Goal: Check status

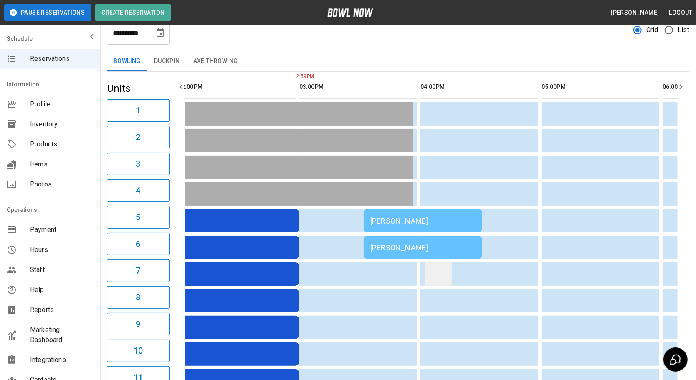
scroll to position [0, 363]
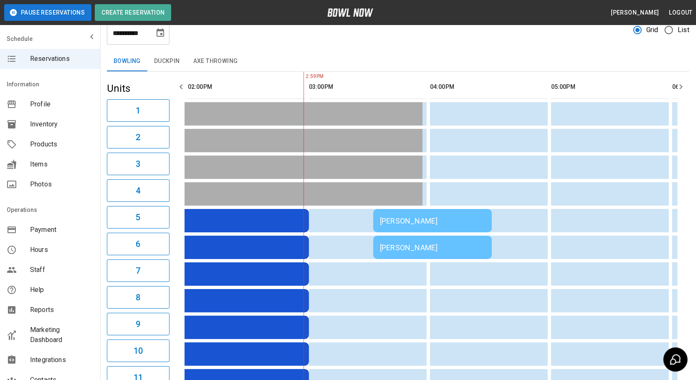
click at [680, 88] on icon "button" at bounding box center [681, 87] width 10 height 10
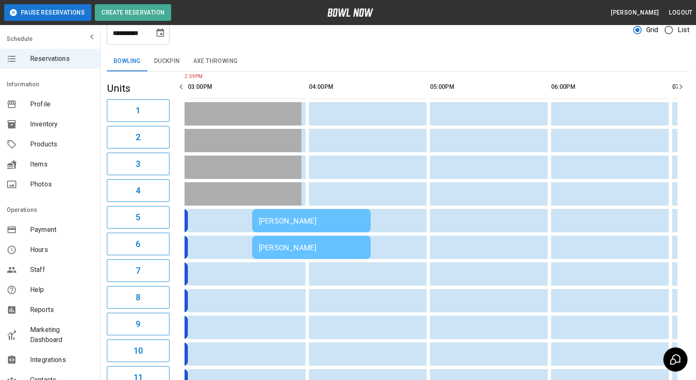
click at [680, 88] on icon "button" at bounding box center [681, 87] width 10 height 10
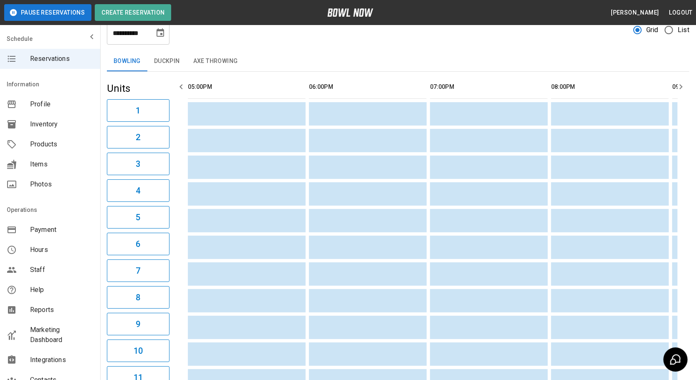
click at [680, 88] on icon "button" at bounding box center [681, 87] width 10 height 10
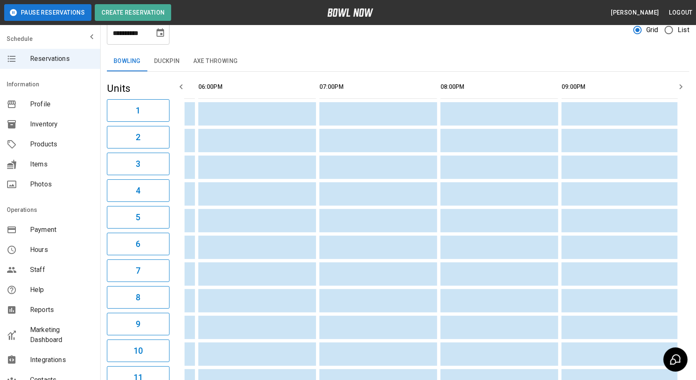
click at [680, 88] on icon "button" at bounding box center [681, 87] width 10 height 10
click at [179, 82] on icon "button" at bounding box center [181, 87] width 10 height 10
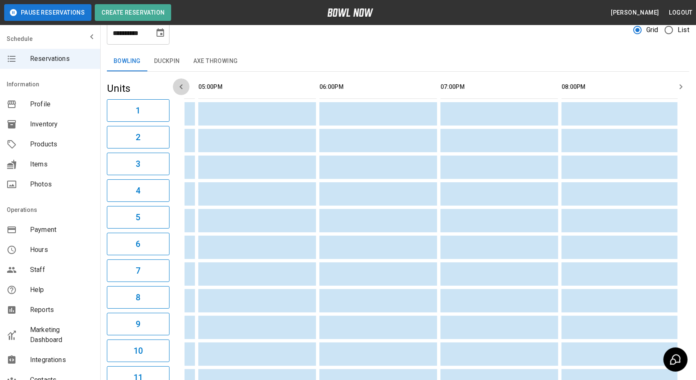
click at [179, 82] on icon "button" at bounding box center [181, 87] width 10 height 10
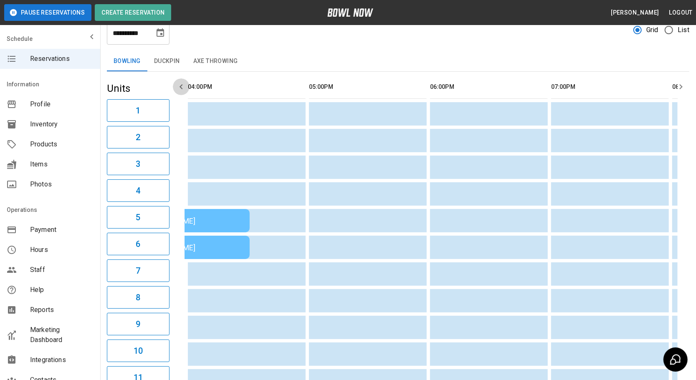
click at [178, 82] on icon "button" at bounding box center [181, 87] width 10 height 10
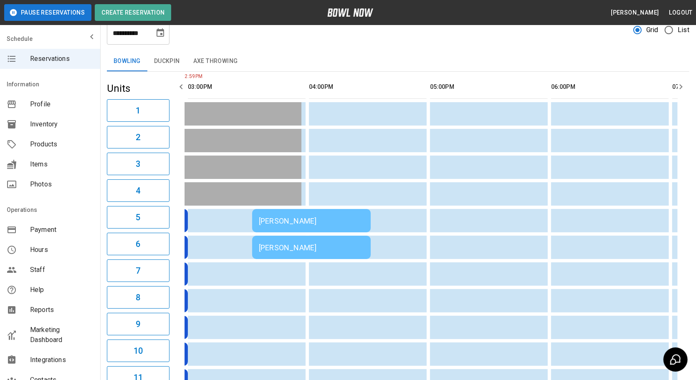
click at [177, 83] on icon "button" at bounding box center [181, 87] width 10 height 10
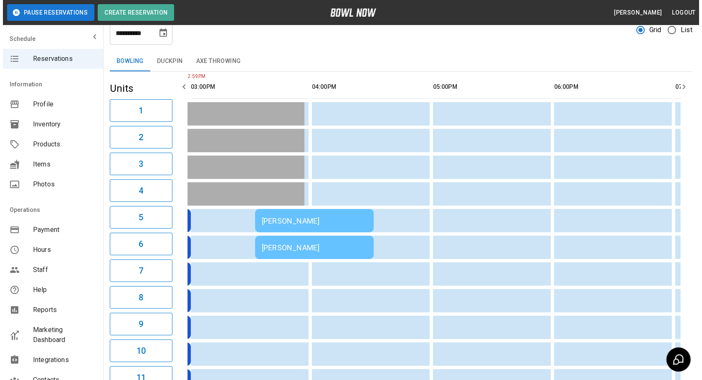
scroll to position [0, 363]
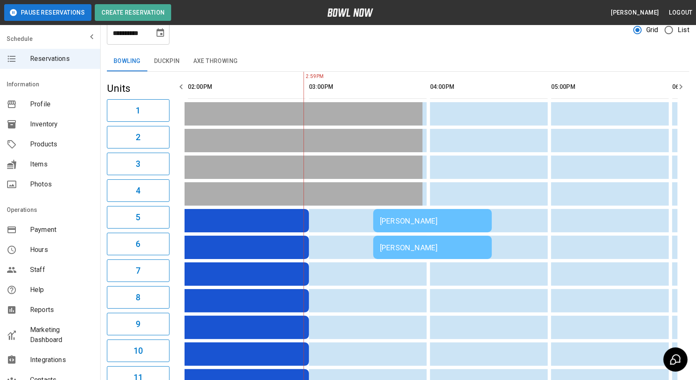
click at [443, 213] on td "[PERSON_NAME]" at bounding box center [432, 220] width 119 height 23
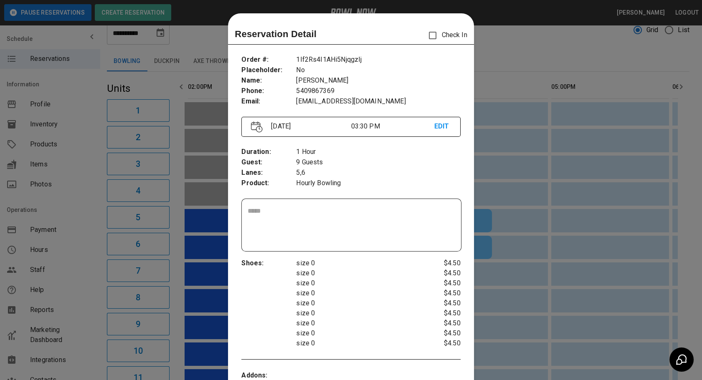
scroll to position [13, 0]
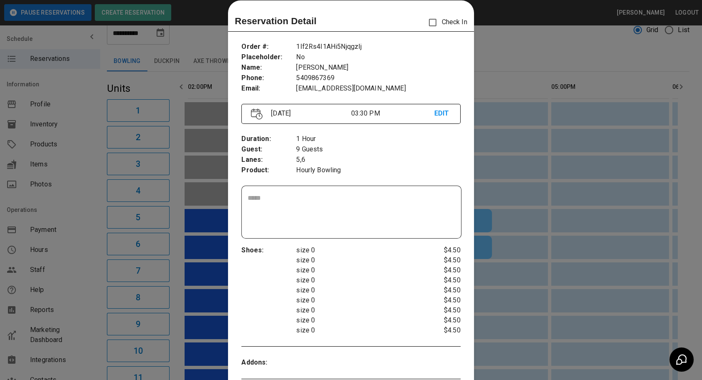
click at [523, 190] on div at bounding box center [351, 190] width 702 height 380
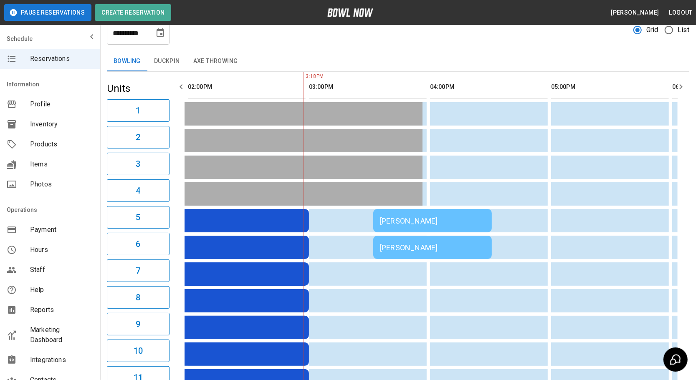
click at [429, 223] on td "[PERSON_NAME]" at bounding box center [432, 220] width 119 height 23
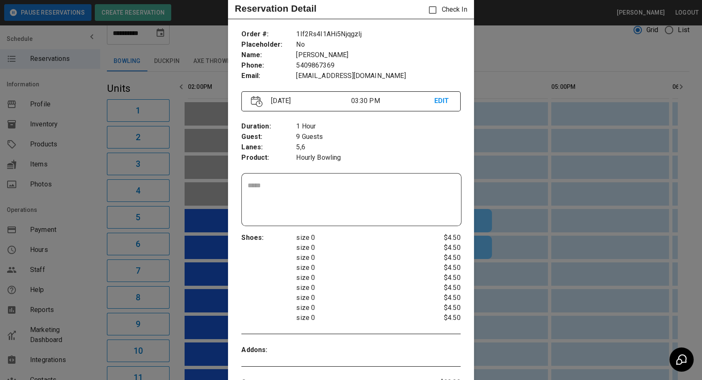
scroll to position [0, 0]
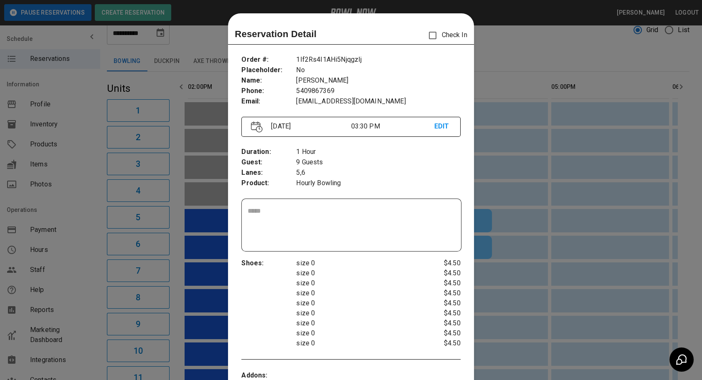
click at [438, 36] on p "Check In" at bounding box center [445, 36] width 43 height 18
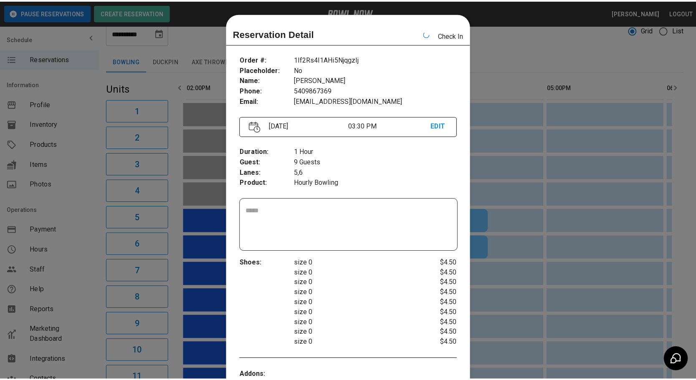
scroll to position [13, 0]
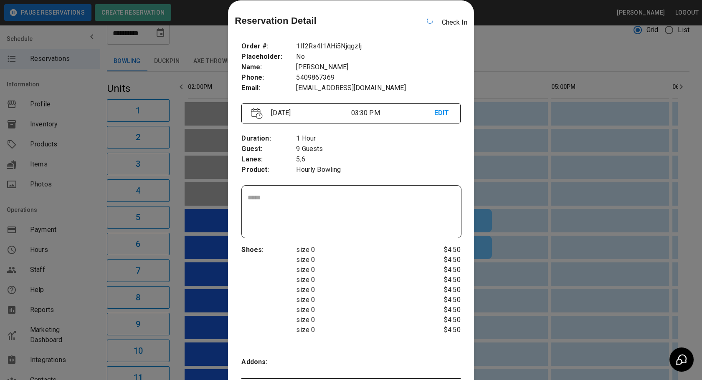
click at [509, 123] on div at bounding box center [351, 190] width 702 height 380
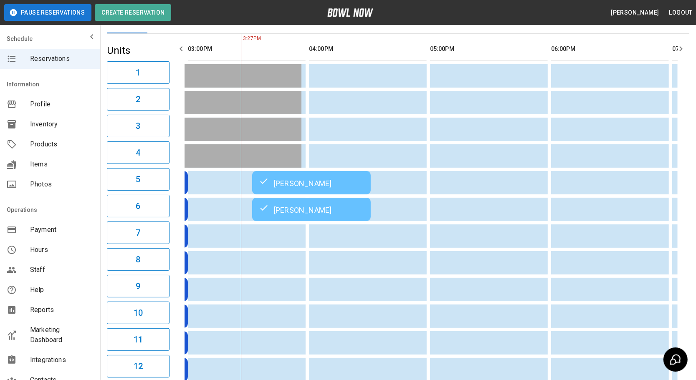
scroll to position [0, 0]
